Goal: Check status: Check status

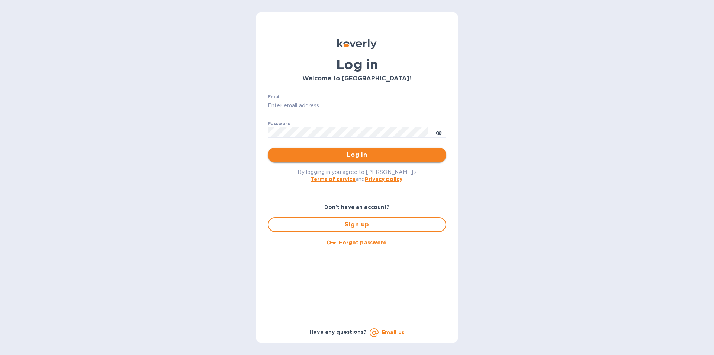
type input "[PERSON_NAME][EMAIL_ADDRESS][DOMAIN_NAME]"
click at [357, 158] on span "Log in" at bounding box center [357, 154] width 167 height 9
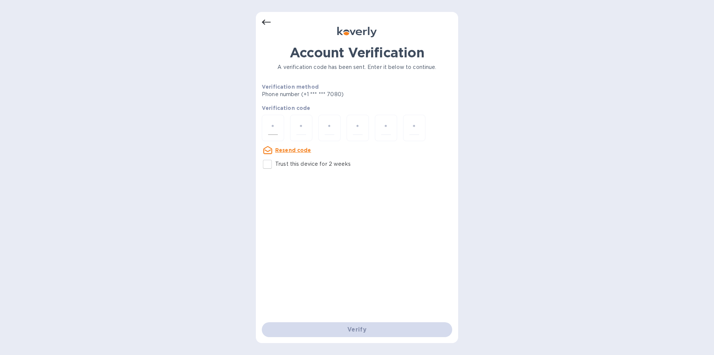
click at [275, 124] on input "number" at bounding box center [273, 128] width 10 height 14
type input "7"
type input "3"
type input "2"
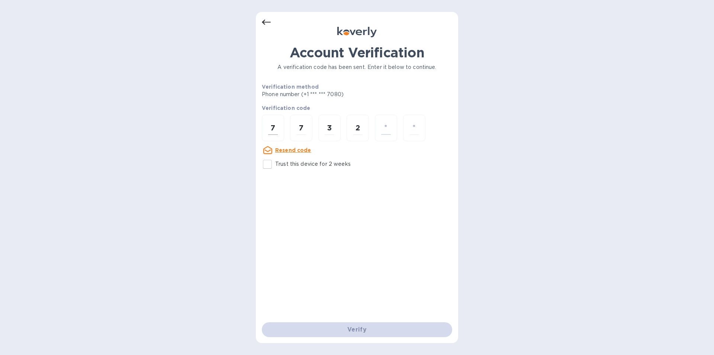
type input "4"
type input "1"
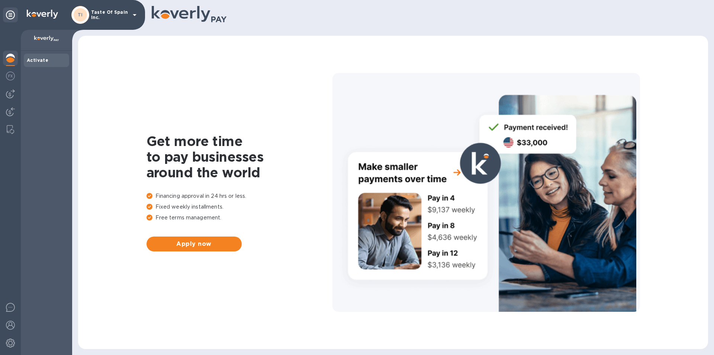
click at [28, 62] on b "Activate" at bounding box center [38, 60] width 22 height 6
click at [12, 74] on img at bounding box center [10, 75] width 9 height 9
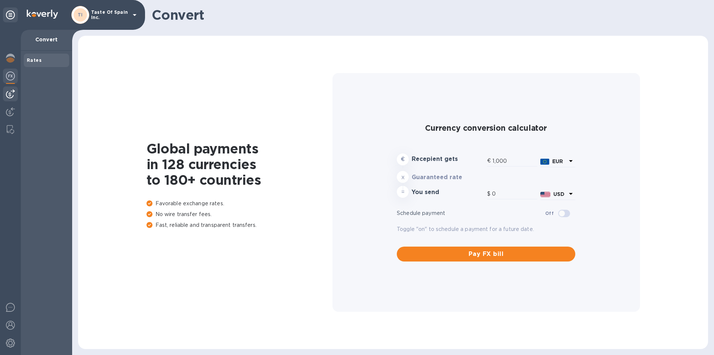
type input "1,174.87"
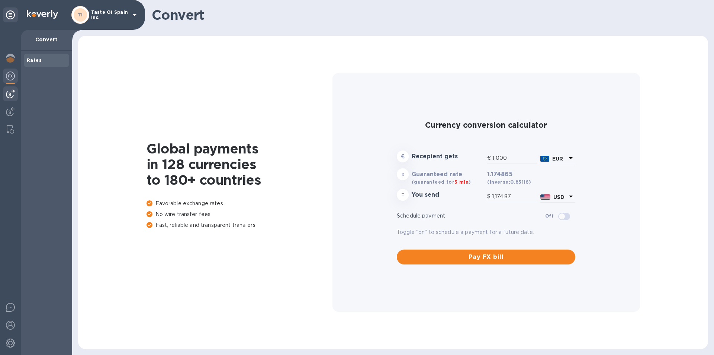
click at [10, 92] on img at bounding box center [10, 93] width 9 height 9
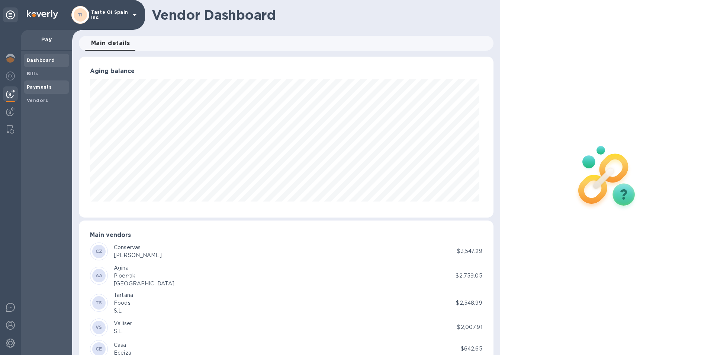
scroll to position [161, 412]
click at [34, 85] on b "Payments" at bounding box center [39, 87] width 25 height 6
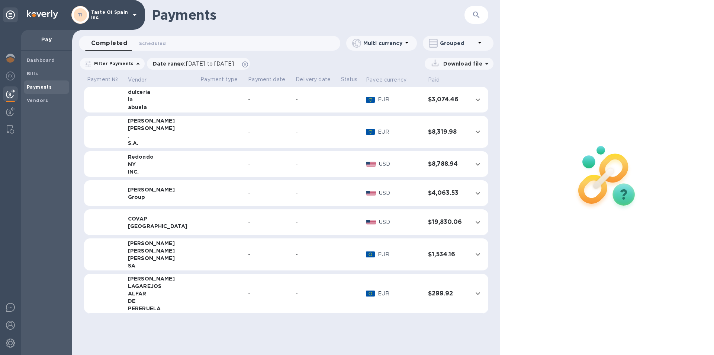
click at [245, 97] on td "-" at bounding box center [269, 100] width 48 height 26
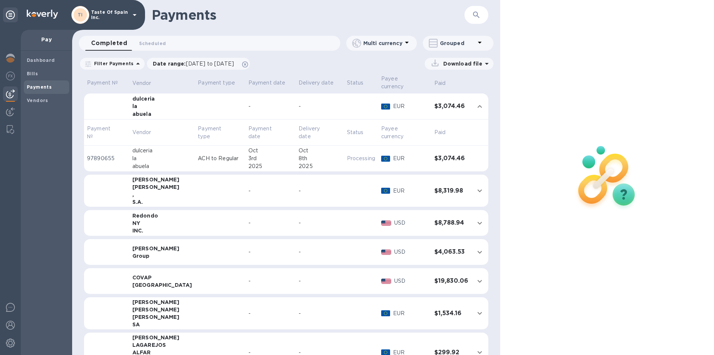
click at [214, 185] on td at bounding box center [220, 191] width 50 height 32
